Goal: Task Accomplishment & Management: Manage account settings

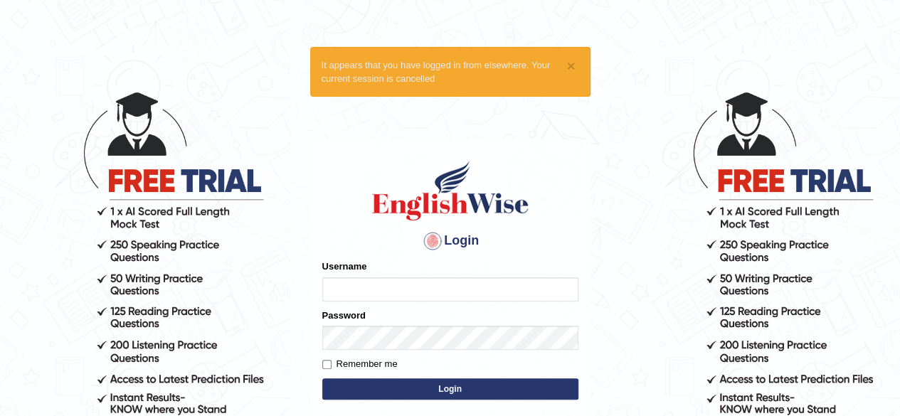
type input "Mugwunali"
click at [498, 388] on button "Login" at bounding box center [450, 388] width 256 height 21
